Goal: Task Accomplishment & Management: Use online tool/utility

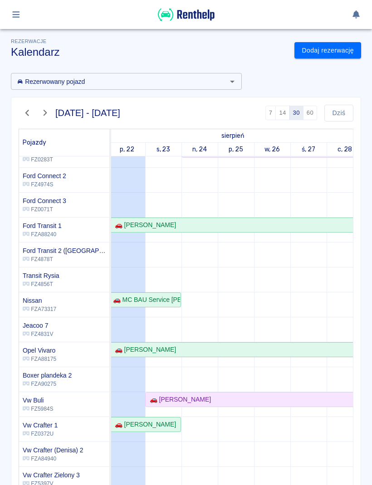
scroll to position [94, 4]
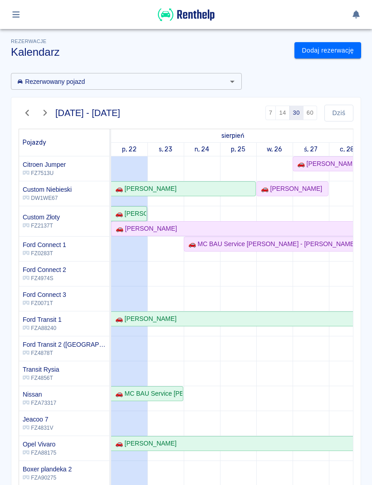
click at [131, 217] on div "🚗 [PERSON_NAME]" at bounding box center [129, 214] width 34 height 10
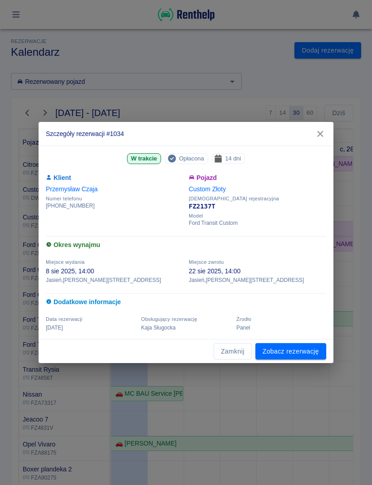
click at [309, 350] on link "Zobacz rezerwację" at bounding box center [290, 351] width 71 height 17
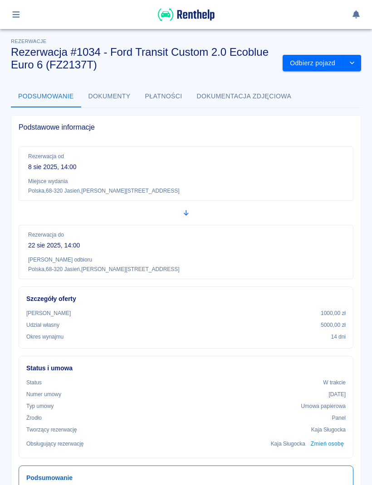
click at [318, 66] on button "Odbierz pojazd" at bounding box center [313, 63] width 60 height 17
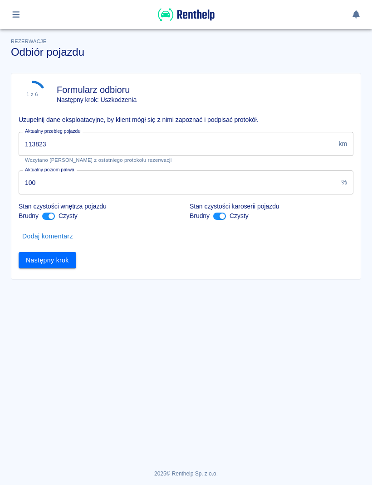
click at [303, 141] on input "113823" at bounding box center [177, 144] width 316 height 24
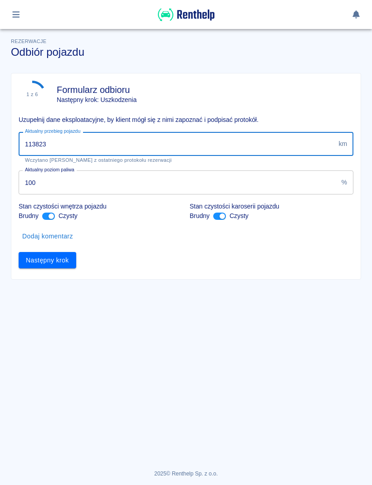
click at [288, 142] on input "113823" at bounding box center [177, 144] width 316 height 24
click at [282, 146] on input "11" at bounding box center [177, 144] width 316 height 24
type input "116567"
click at [67, 252] on button "Następny krok" at bounding box center [48, 260] width 58 height 17
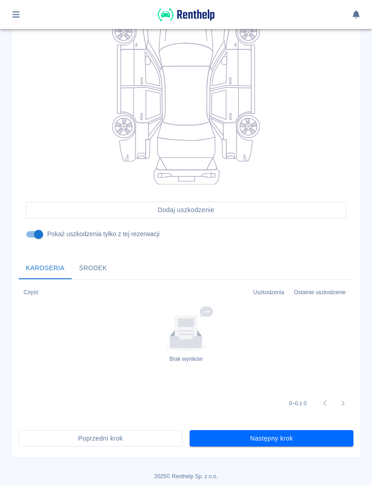
scroll to position [144, 0]
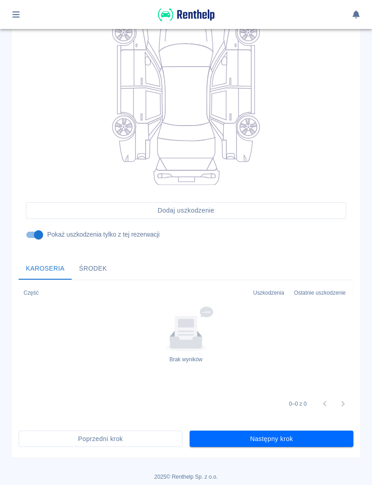
click at [324, 436] on button "Następny krok" at bounding box center [272, 439] width 164 height 17
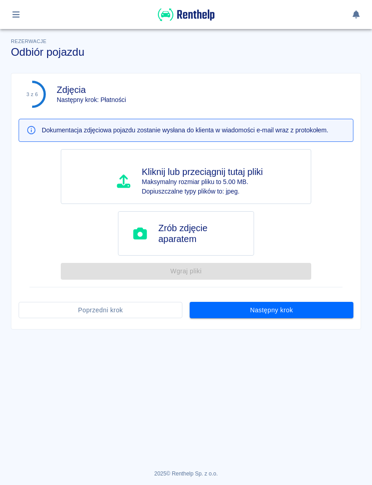
scroll to position [0, 0]
click at [308, 312] on button "Następny krok" at bounding box center [272, 310] width 164 height 17
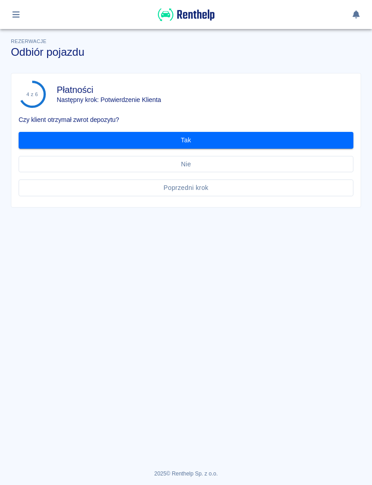
click at [311, 139] on button "Tak" at bounding box center [186, 140] width 335 height 17
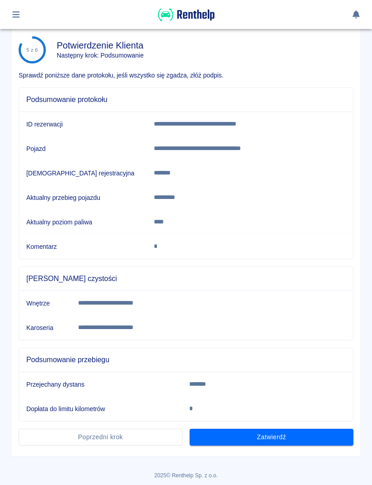
scroll to position [43, 0]
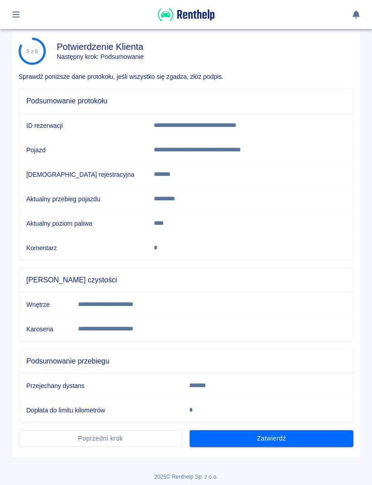
click at [322, 438] on button "Zatwierdź" at bounding box center [272, 439] width 164 height 17
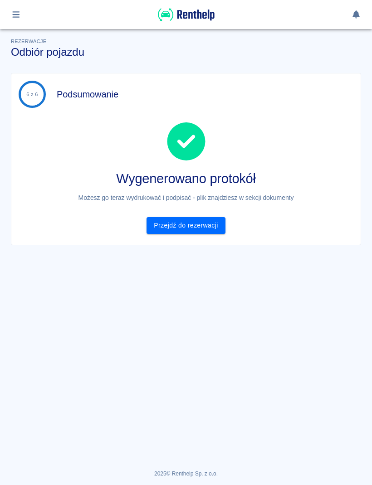
scroll to position [0, 0]
click at [209, 231] on link "Przejdź do rezerwacji" at bounding box center [186, 225] width 78 height 17
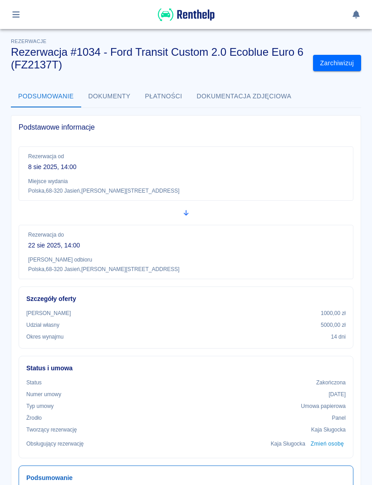
click at [23, 18] on button "button" at bounding box center [16, 14] width 18 height 15
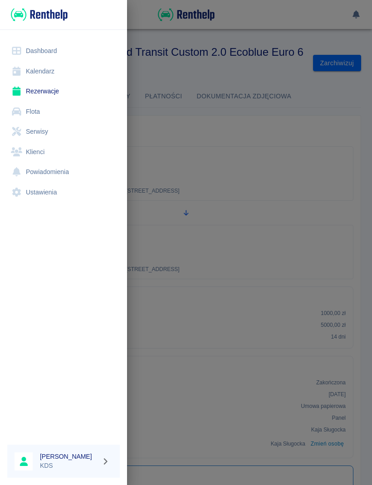
click at [50, 72] on link "Kalendarz" at bounding box center [63, 71] width 113 height 20
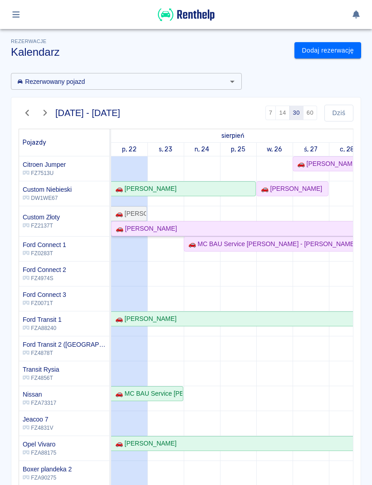
click at [174, 227] on div "🚗 [PERSON_NAME]" at bounding box center [144, 229] width 65 height 10
